Goal: Find specific page/section: Find specific page/section

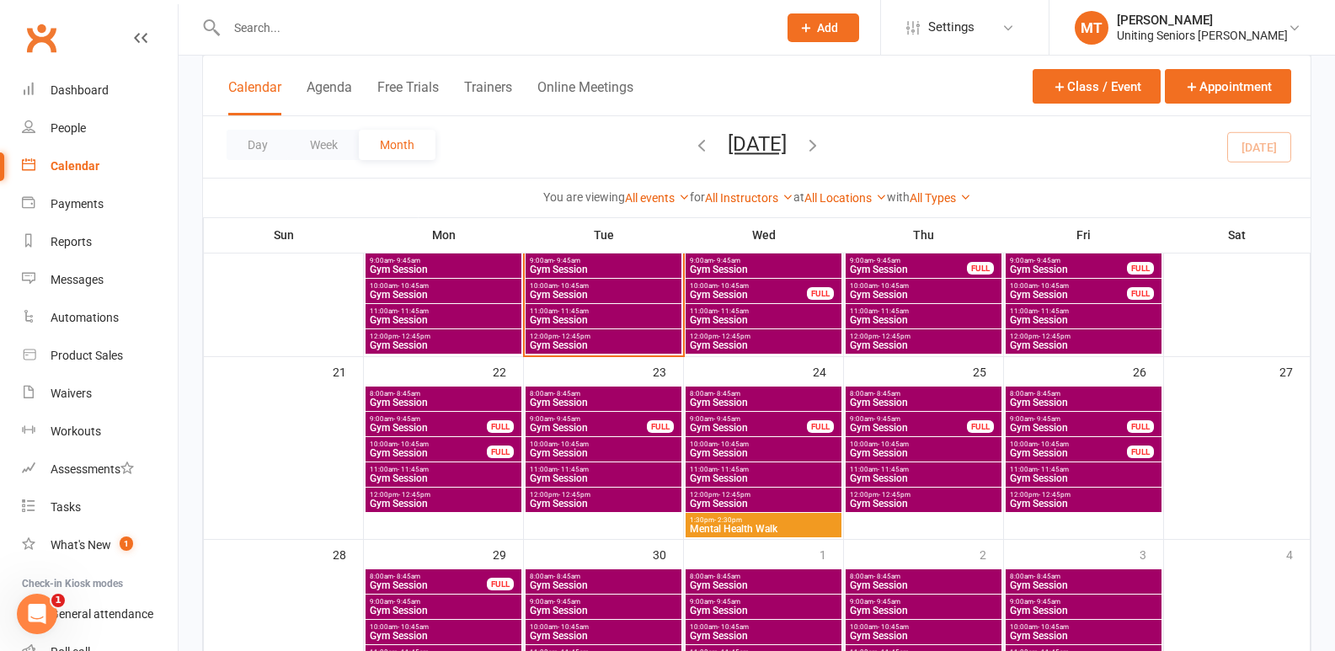
click at [643, 322] on span "Gym Session" at bounding box center [603, 320] width 149 height 10
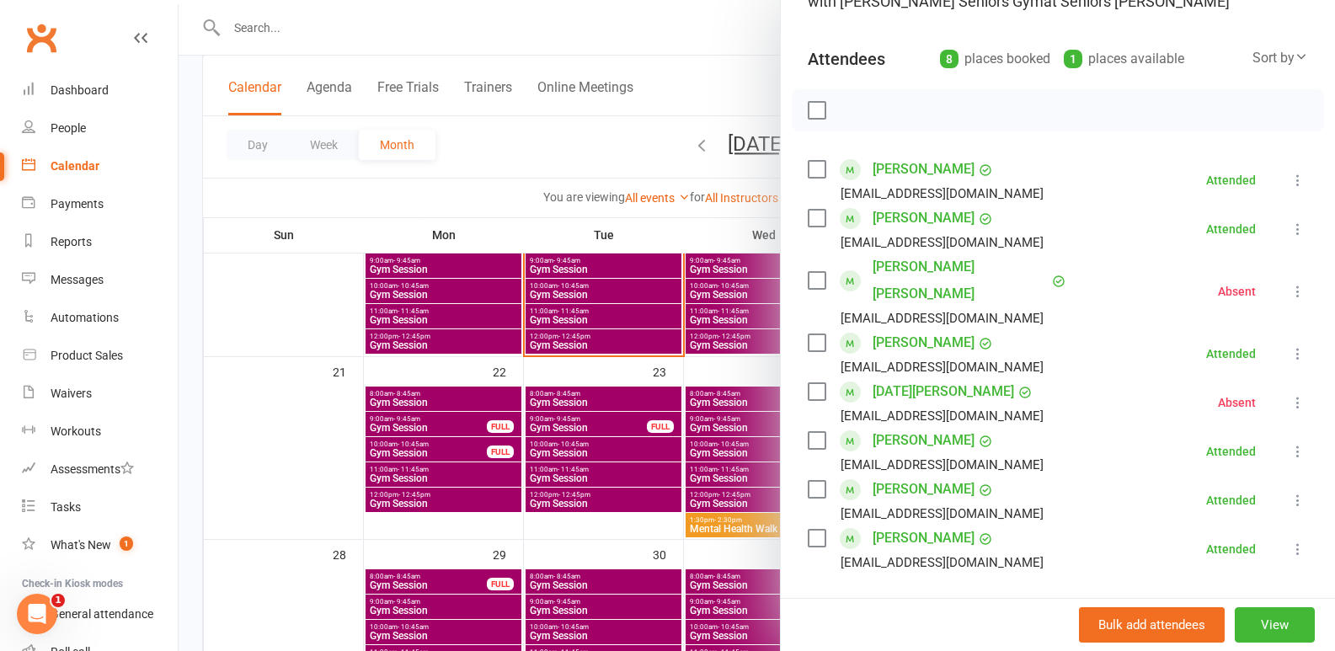
scroll to position [168, 0]
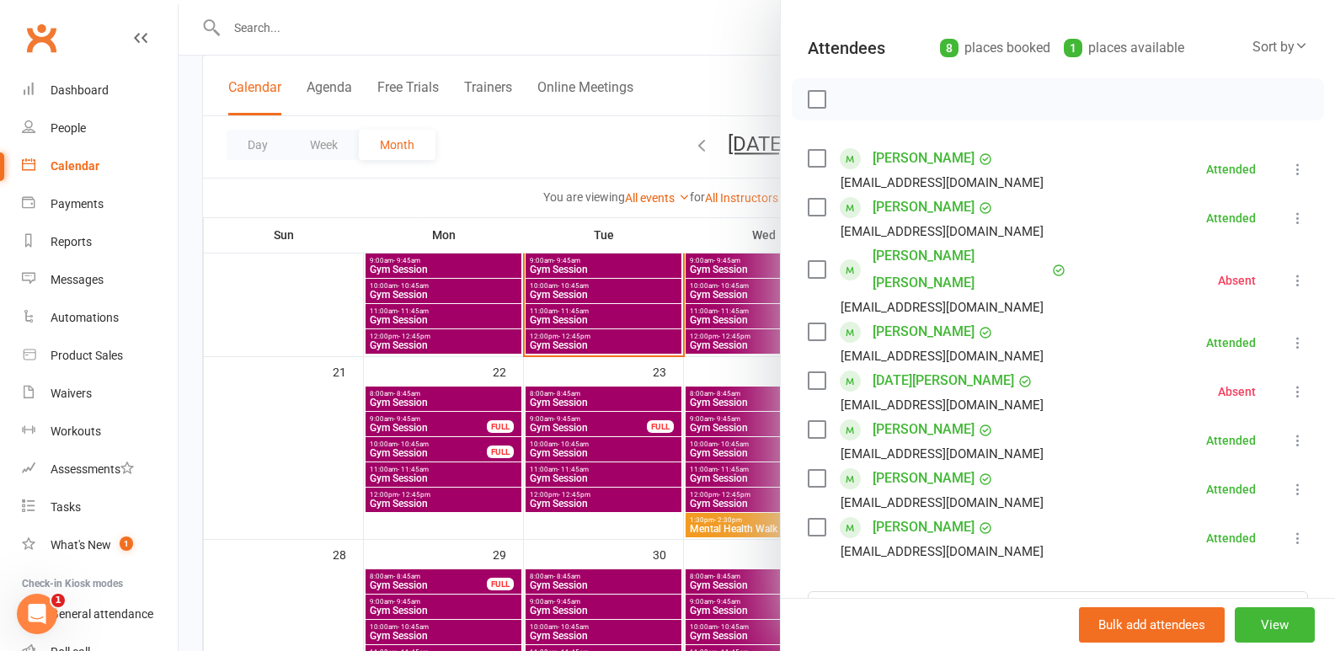
click at [644, 407] on div at bounding box center [757, 325] width 1156 height 651
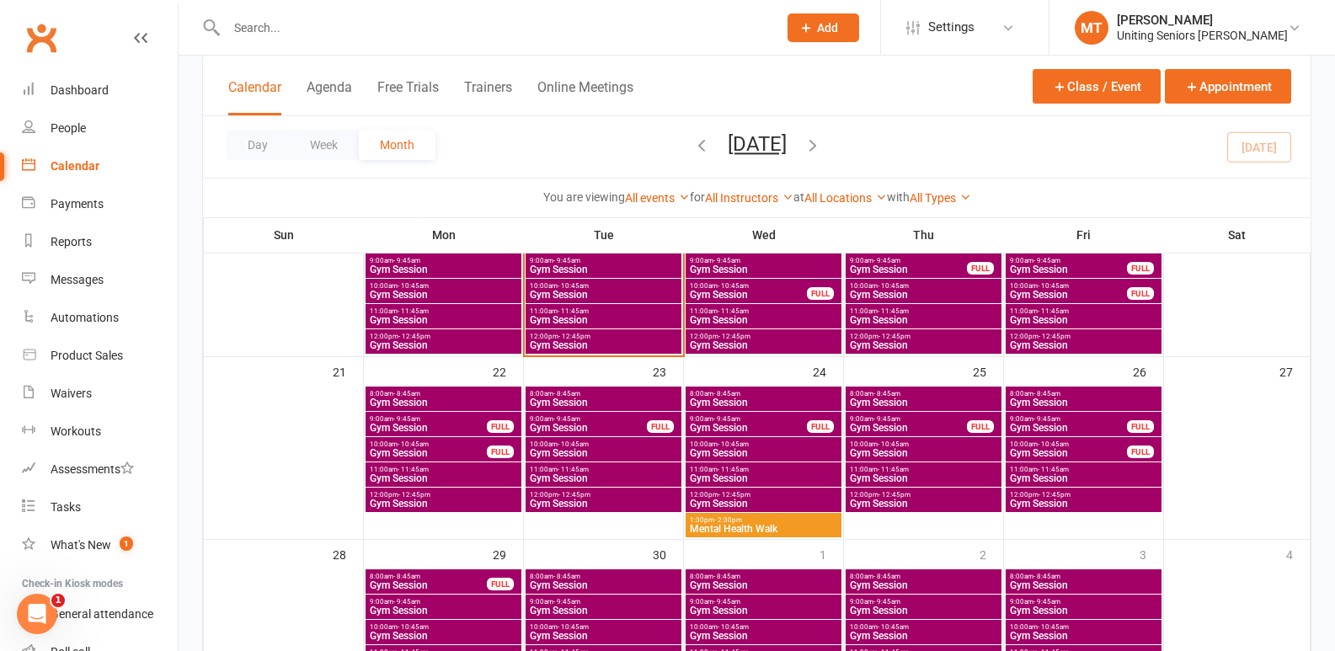
click at [619, 341] on span "Gym Session" at bounding box center [603, 345] width 149 height 10
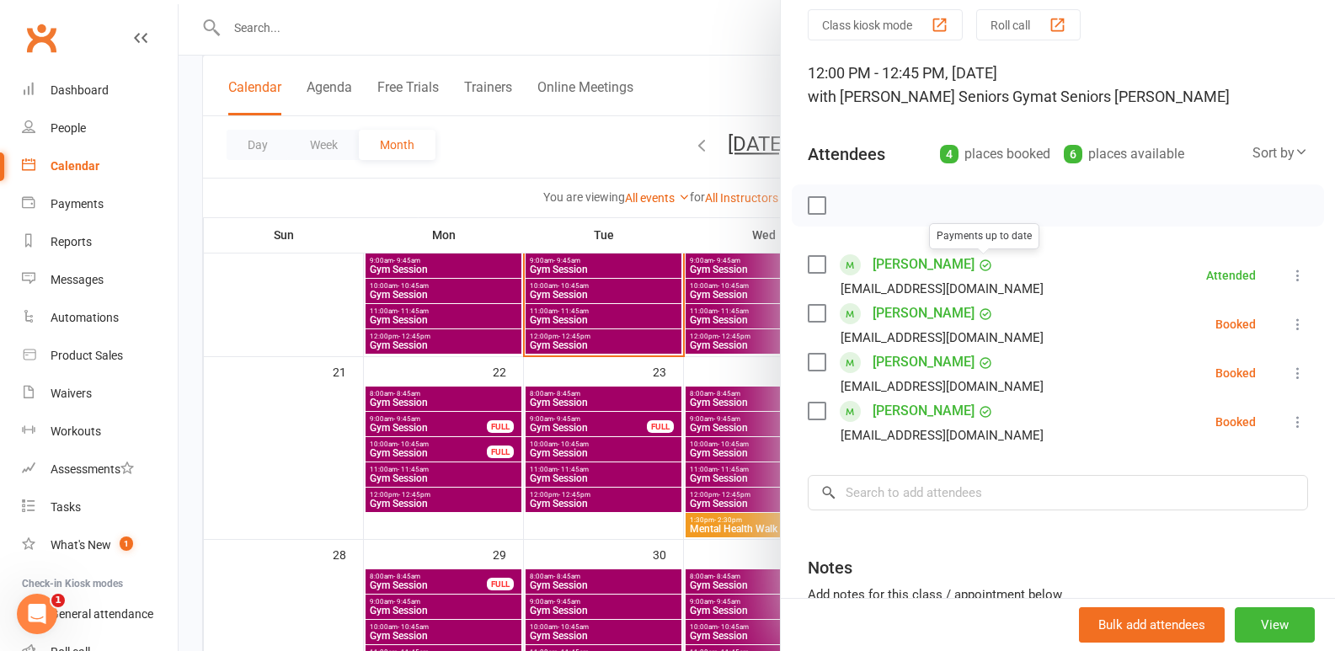
scroll to position [84, 0]
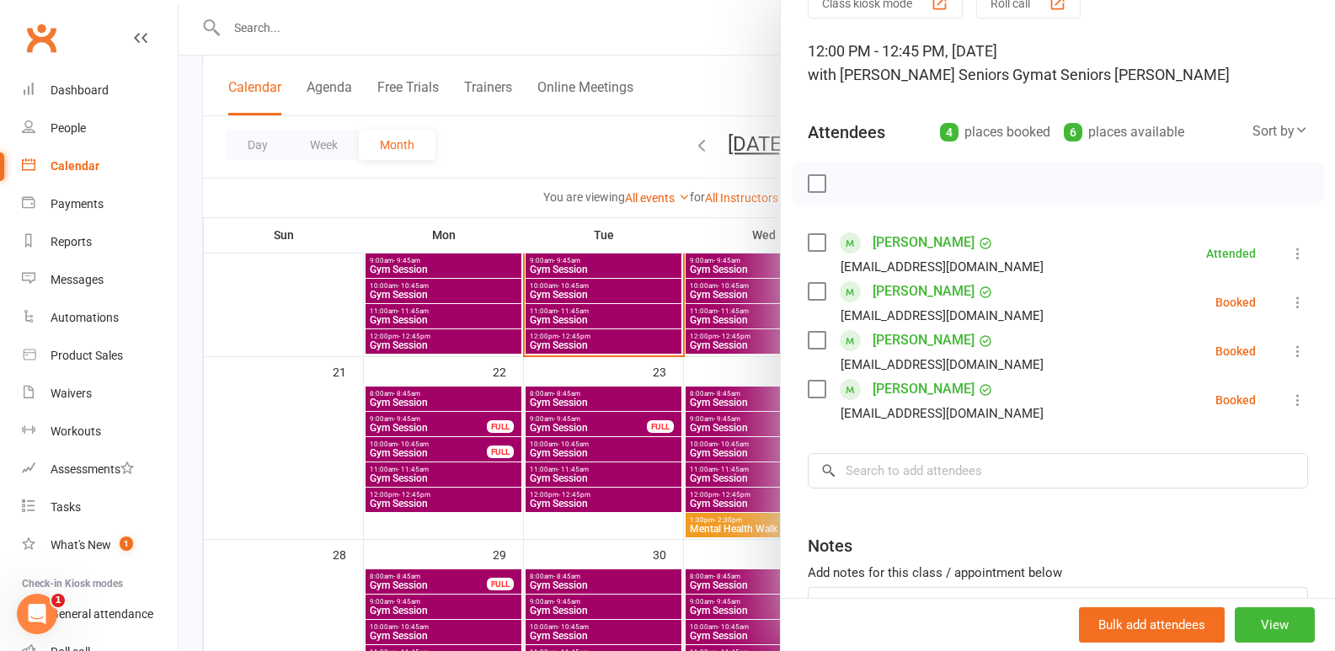
click at [809, 296] on label at bounding box center [816, 291] width 17 height 17
drag, startPoint x: 810, startPoint y: 344, endPoint x: 815, endPoint y: 375, distance: 31.6
click at [810, 344] on label at bounding box center [816, 340] width 17 height 17
click at [814, 388] on label at bounding box center [816, 389] width 17 height 17
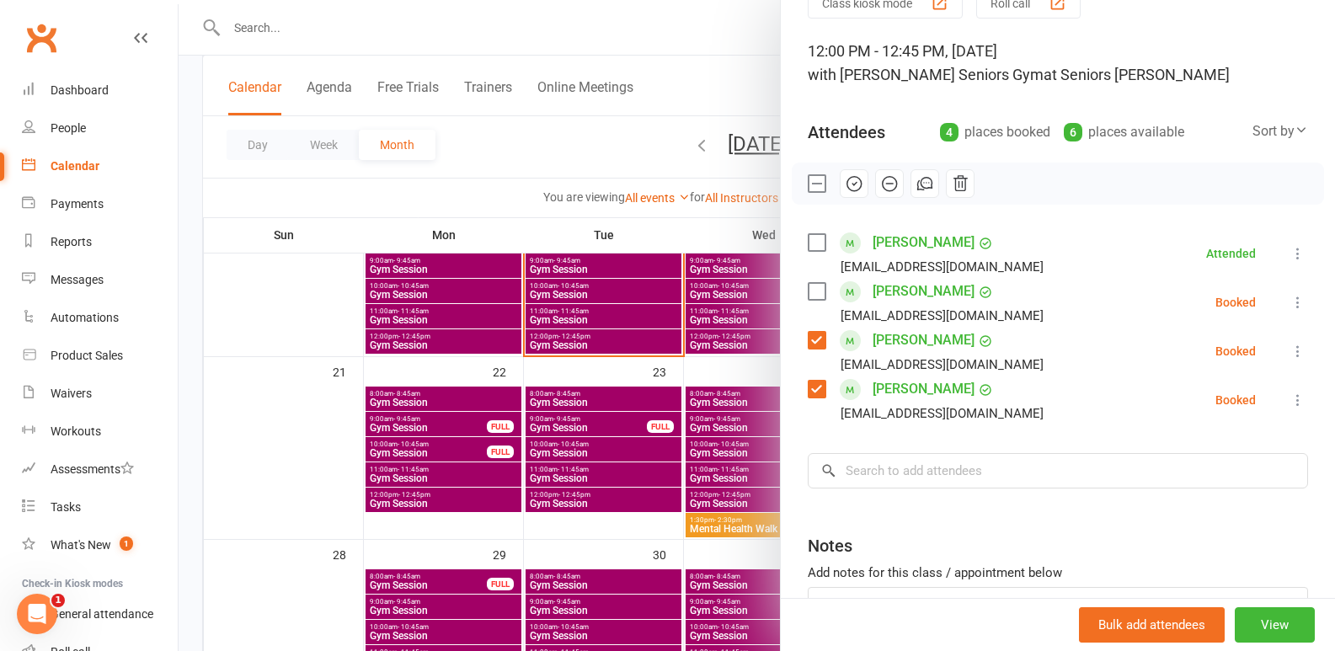
click at [855, 180] on icon "button" at bounding box center [854, 183] width 19 height 19
click at [812, 186] on label at bounding box center [816, 183] width 17 height 17
click at [287, 29] on div at bounding box center [757, 325] width 1156 height 651
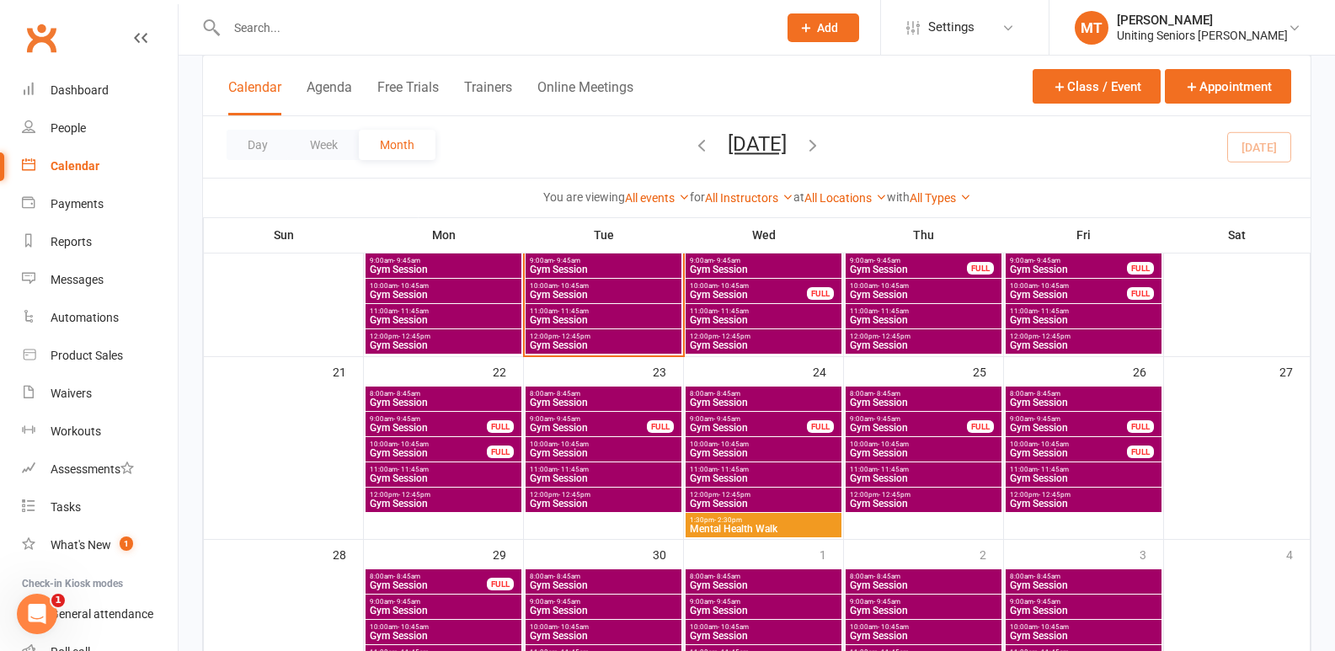
click at [287, 29] on div at bounding box center [757, 325] width 1156 height 651
click at [287, 29] on input "text" at bounding box center [494, 28] width 544 height 24
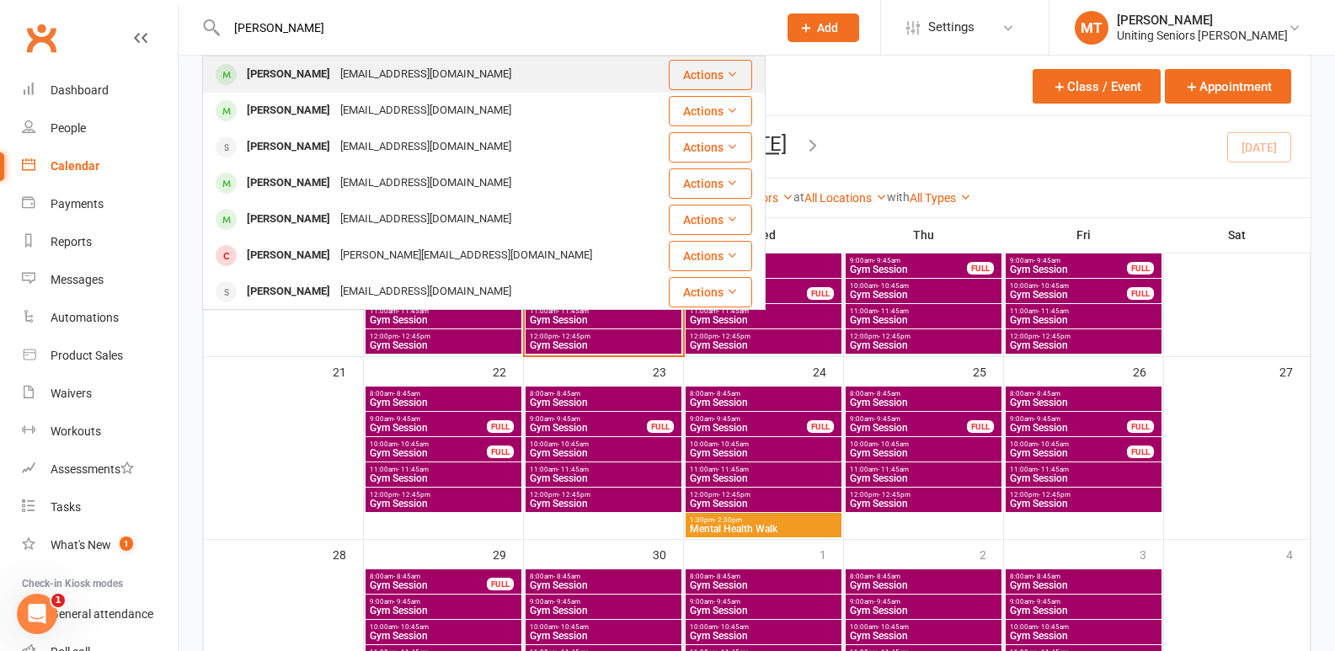
type input "[PERSON_NAME]"
click at [344, 62] on div "[EMAIL_ADDRESS][DOMAIN_NAME]" at bounding box center [425, 74] width 181 height 24
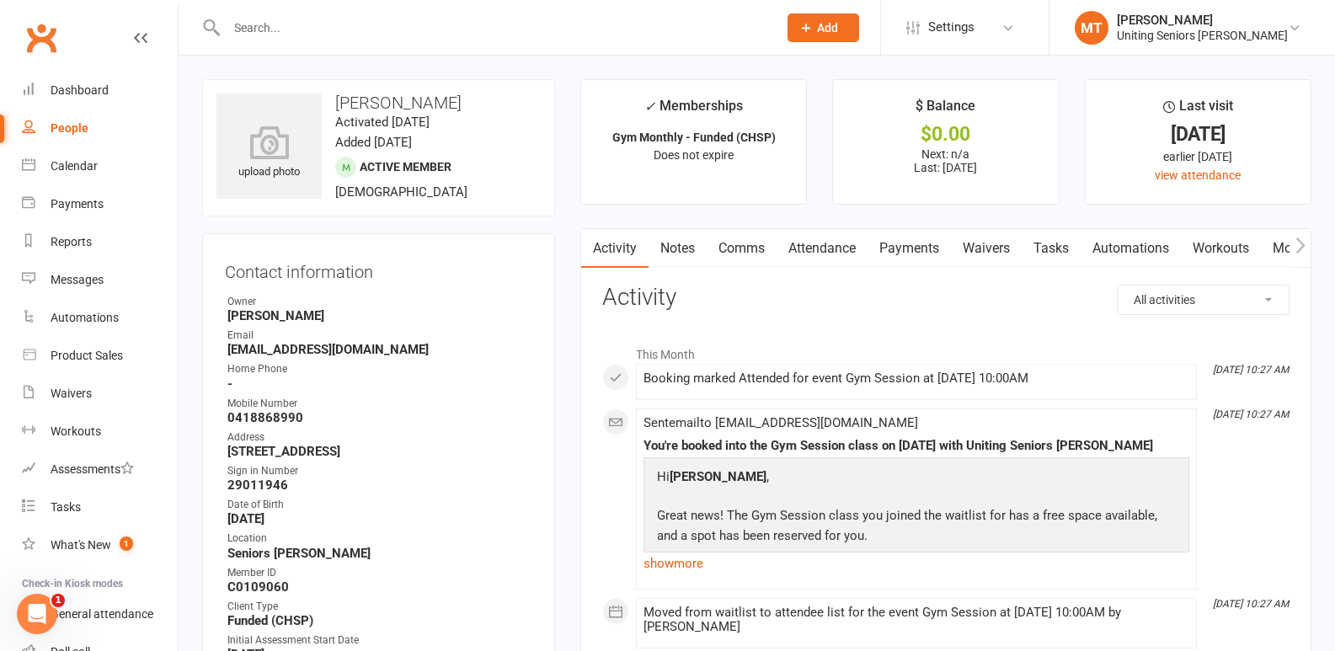
click at [820, 245] on link "Attendance" at bounding box center [822, 248] width 91 height 39
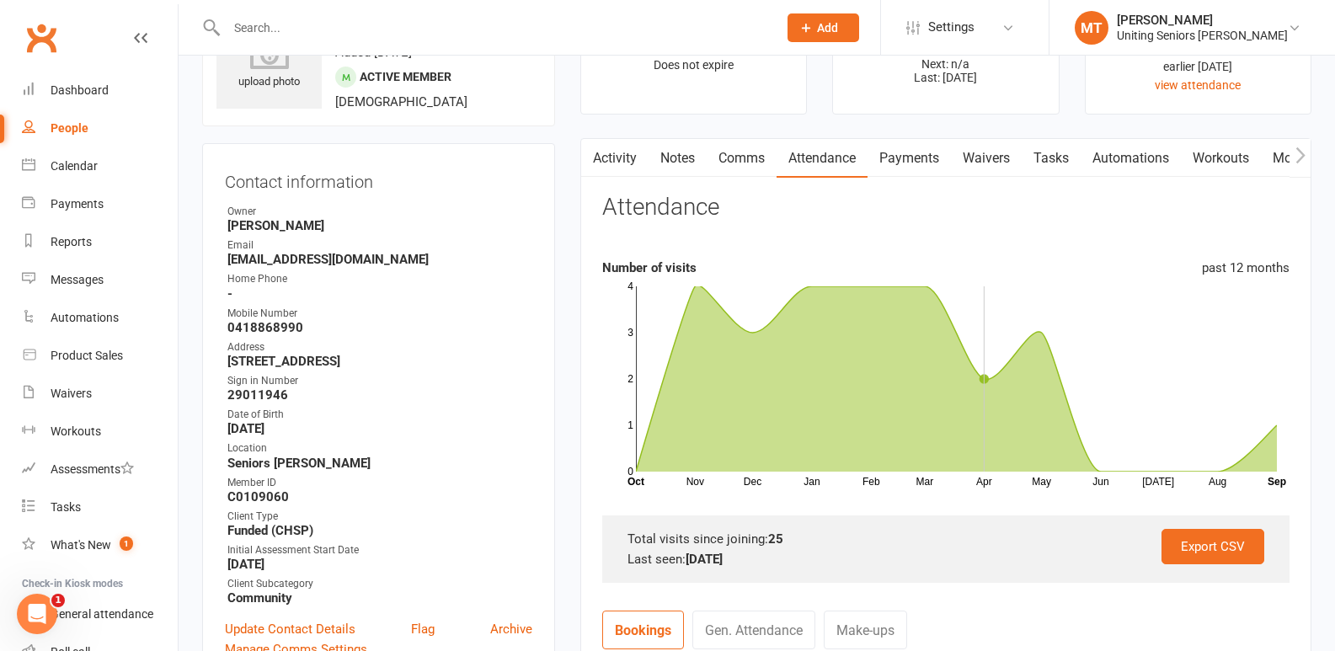
scroll to position [84, 0]
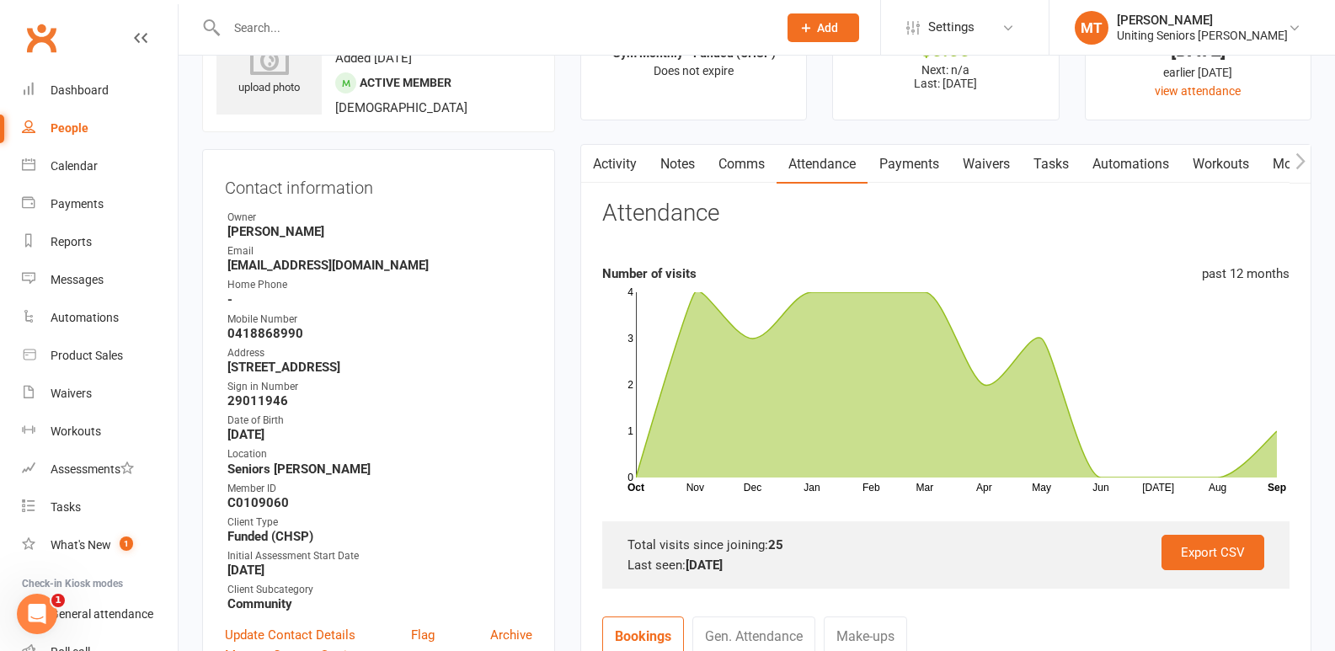
click at [310, 37] on input "text" at bounding box center [494, 28] width 544 height 24
type input "[PERSON_NAME]"
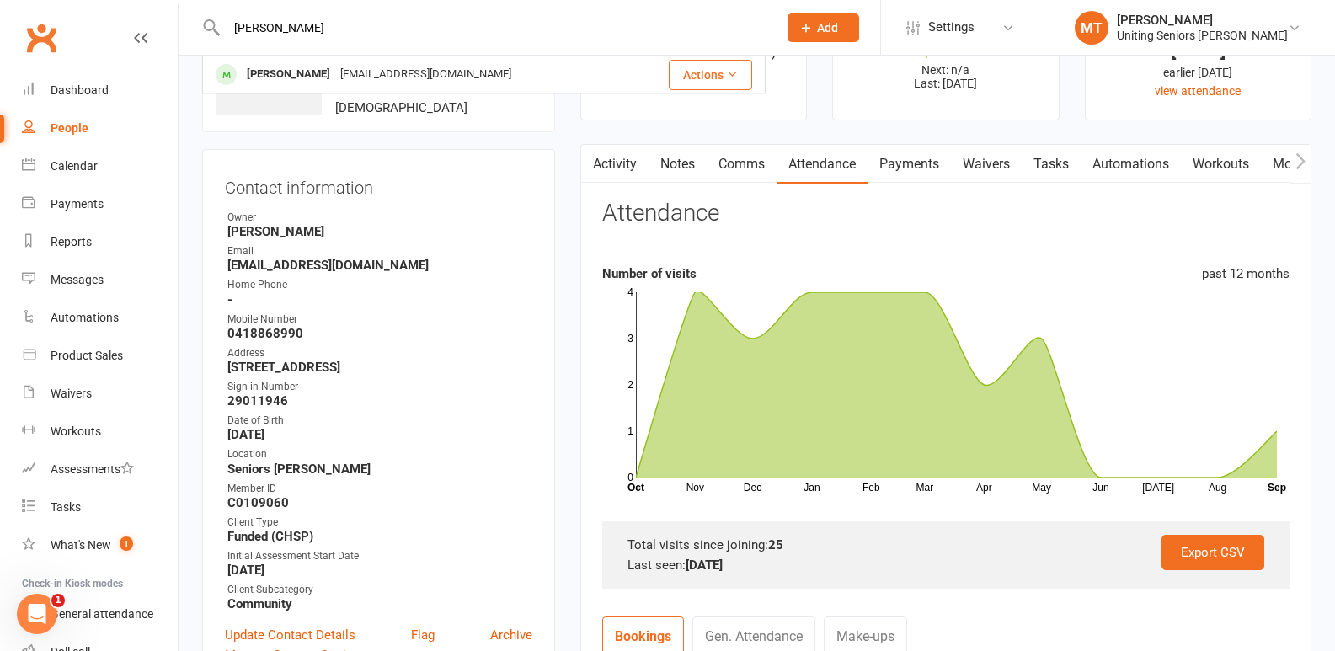
drag, startPoint x: 166, startPoint y: 54, endPoint x: 50, endPoint y: 45, distance: 116.6
